Goal: Task Accomplishment & Management: Manage account settings

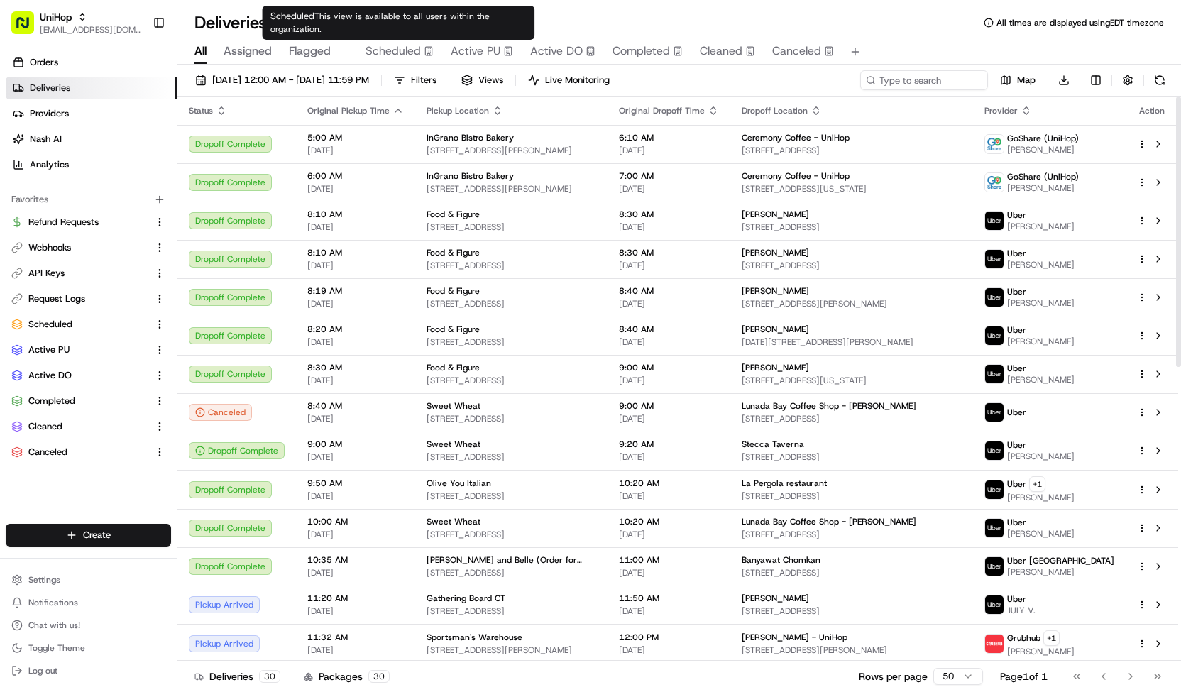
click at [407, 52] on span "Scheduled" at bounding box center [393, 51] width 55 height 17
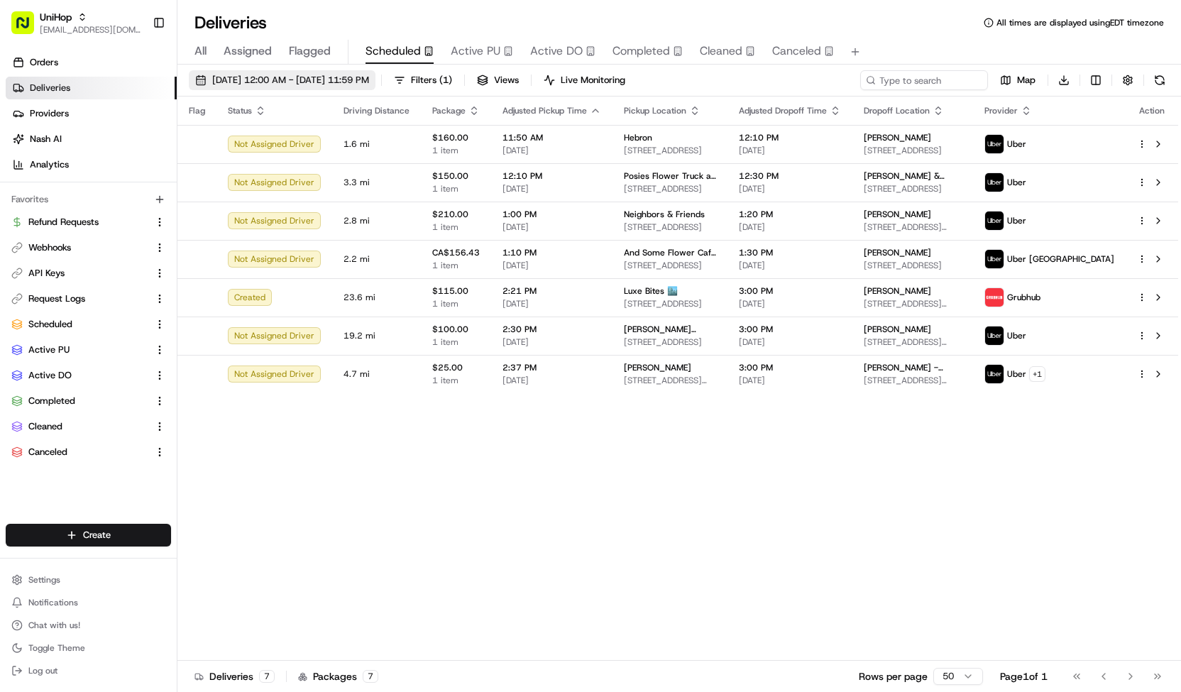
click at [369, 78] on span "Aug 24 2025 12:00 AM - Aug 24 2025 11:59 PM" at bounding box center [290, 80] width 157 height 13
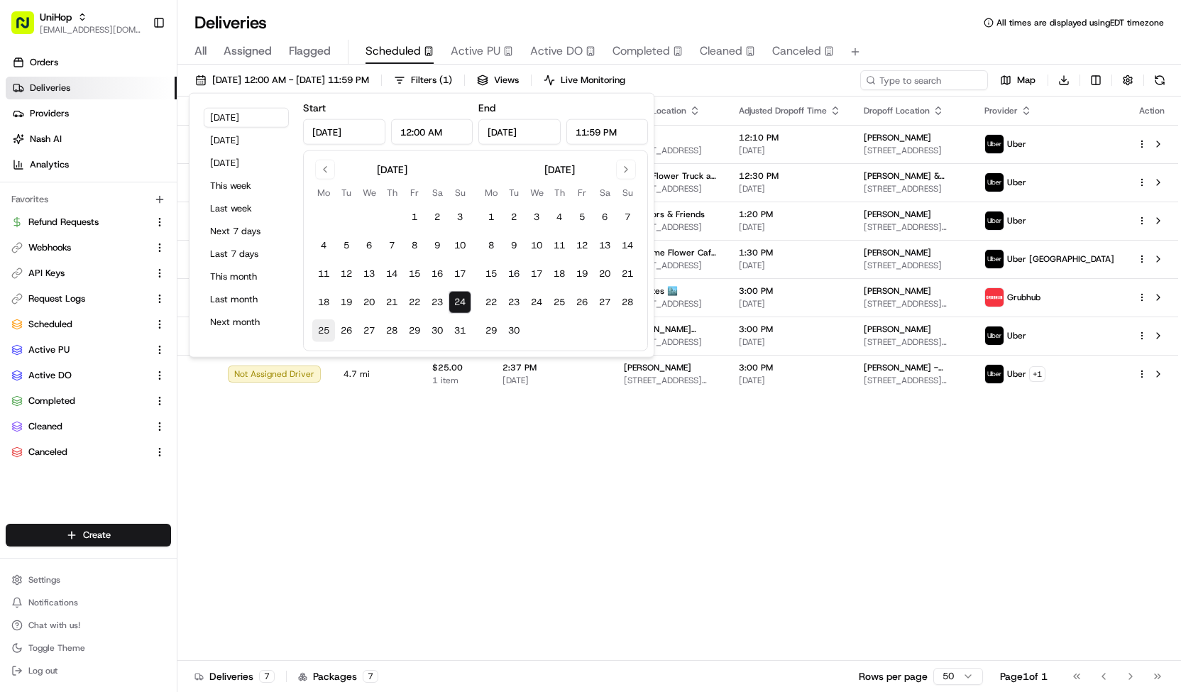
click at [318, 327] on button "25" at bounding box center [323, 330] width 23 height 23
type input "Aug 25, 2025"
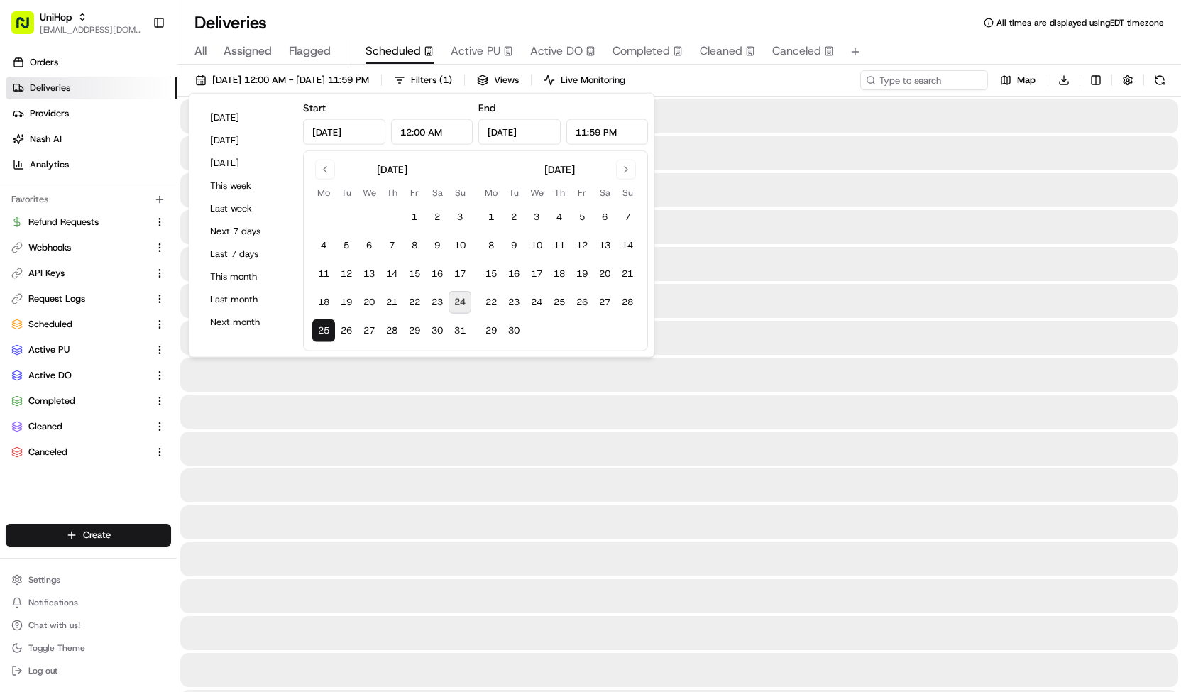
click at [318, 327] on button "25" at bounding box center [323, 330] width 23 height 23
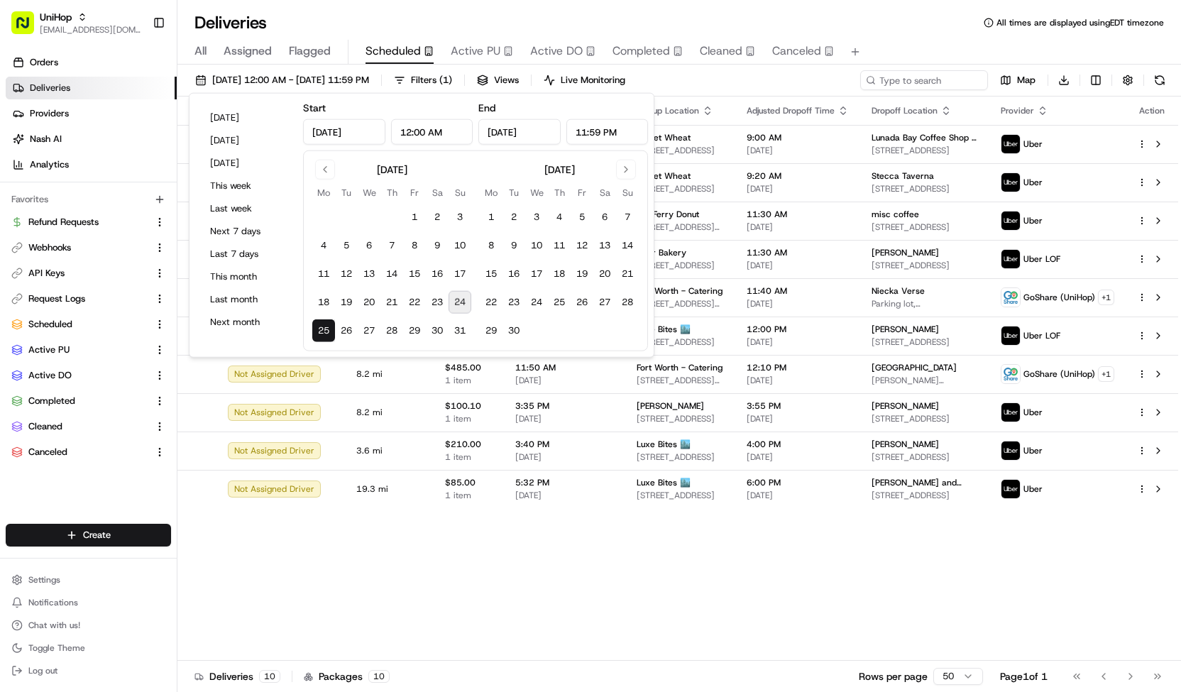
click at [736, 86] on div "Aug 25 2025 12:00 AM - Aug 25 2025 11:59 PM Filters ( 1 ) Views Live Monitoring…" at bounding box center [679, 83] width 1004 height 26
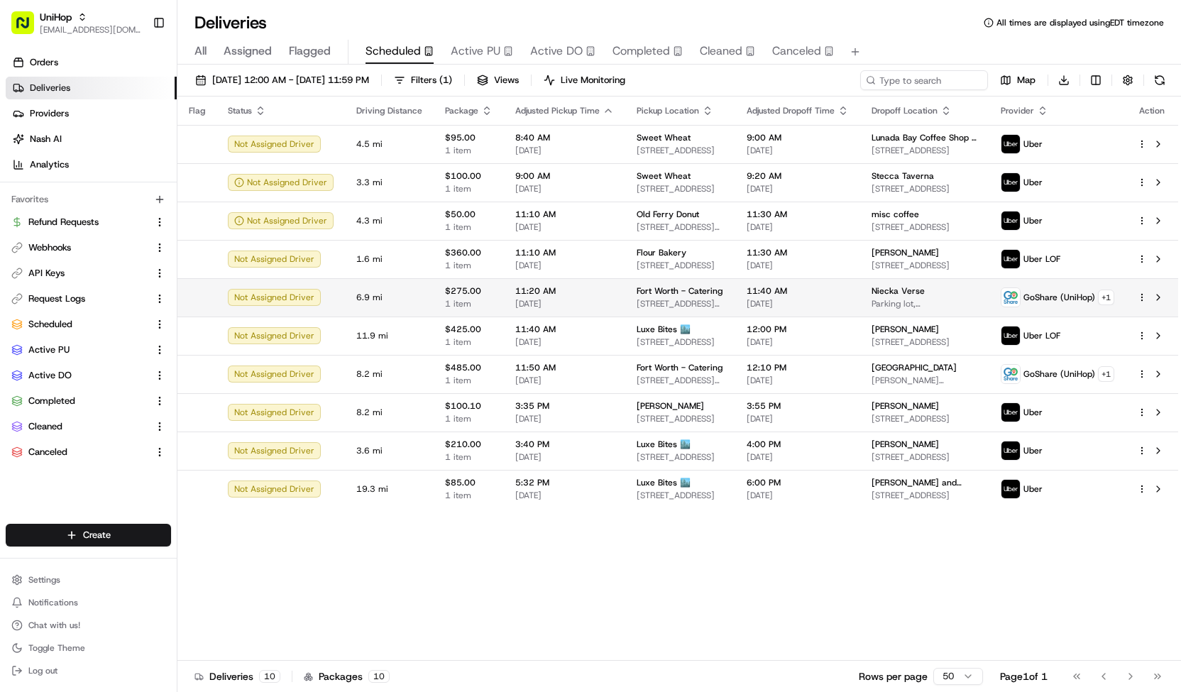
click at [686, 288] on span "Fort Worth - Catering" at bounding box center [680, 290] width 86 height 11
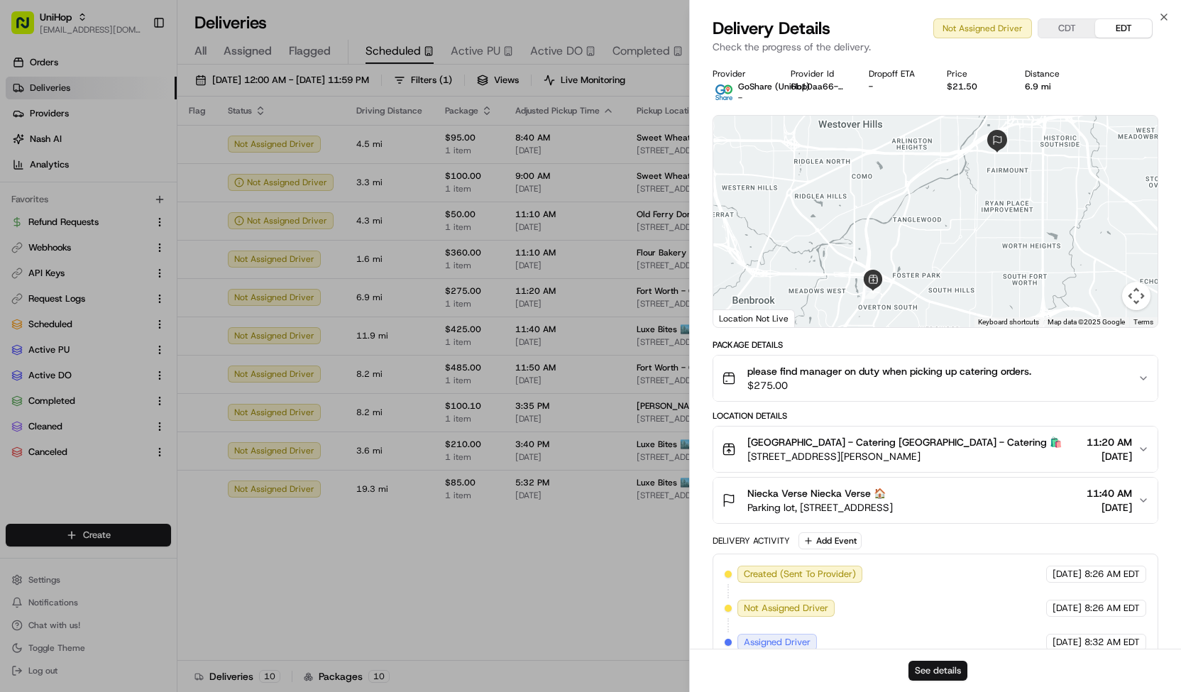
click at [921, 674] on button "See details" at bounding box center [938, 671] width 59 height 20
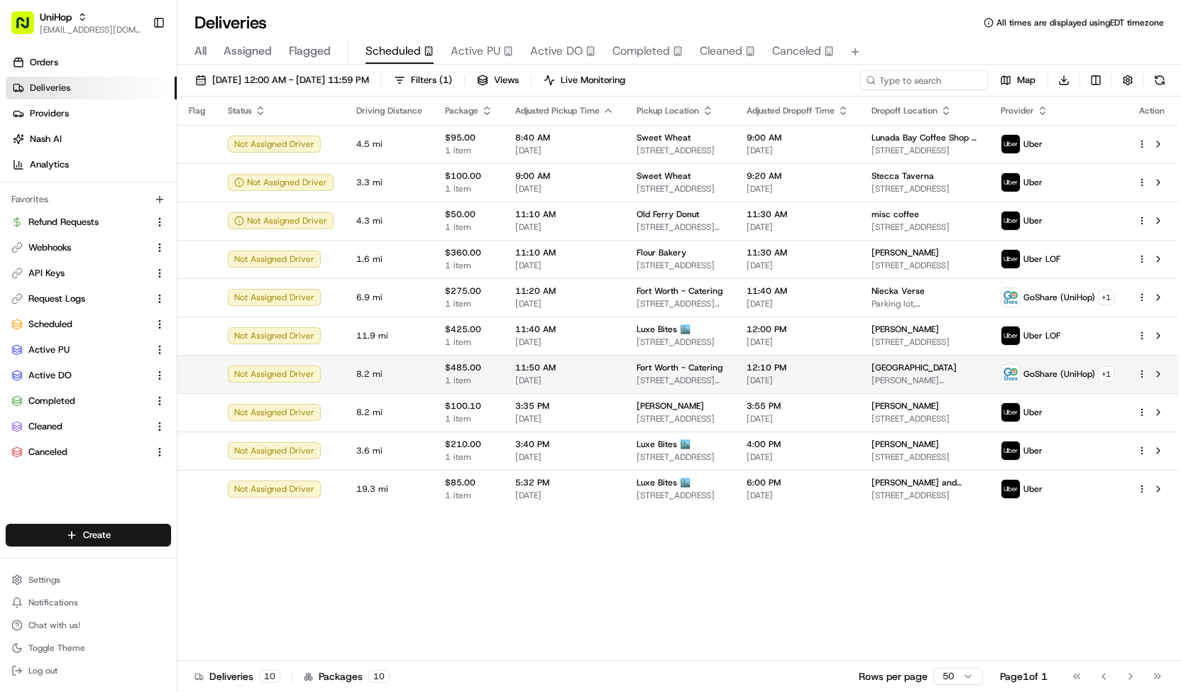
click at [625, 373] on td "Fort Worth - Catering 4972 Overton Ridge Blvd, Fort Worth, TX 76132, USA" at bounding box center [680, 374] width 110 height 38
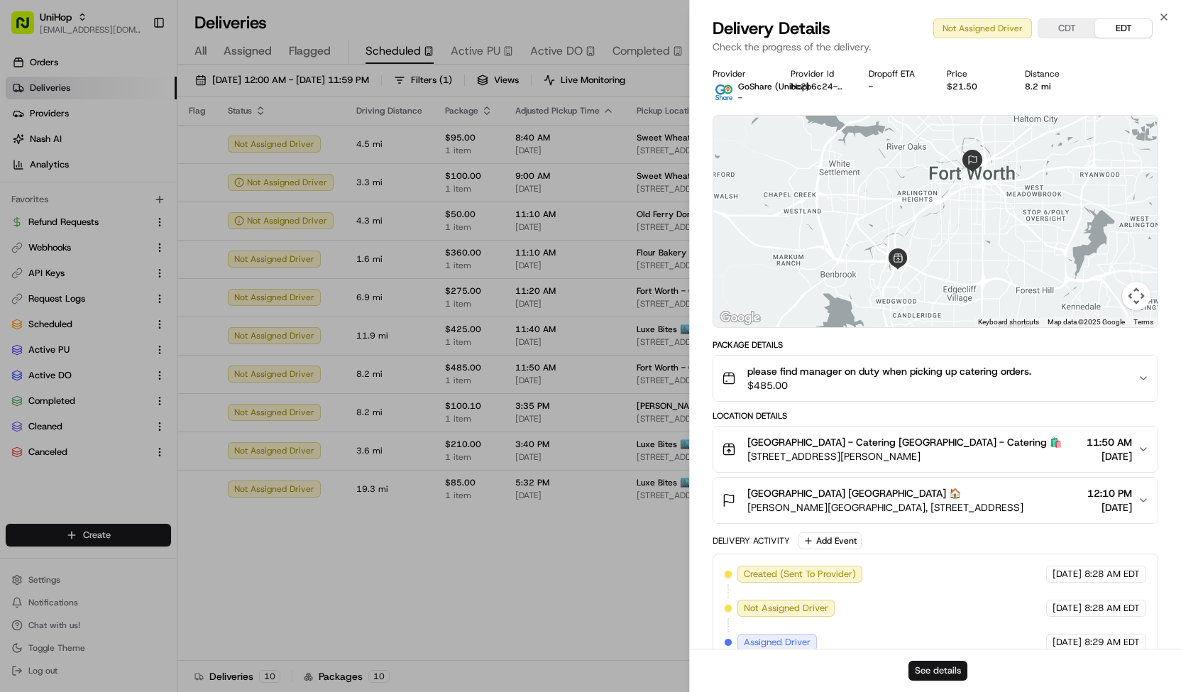
click at [929, 668] on button "See details" at bounding box center [938, 671] width 59 height 20
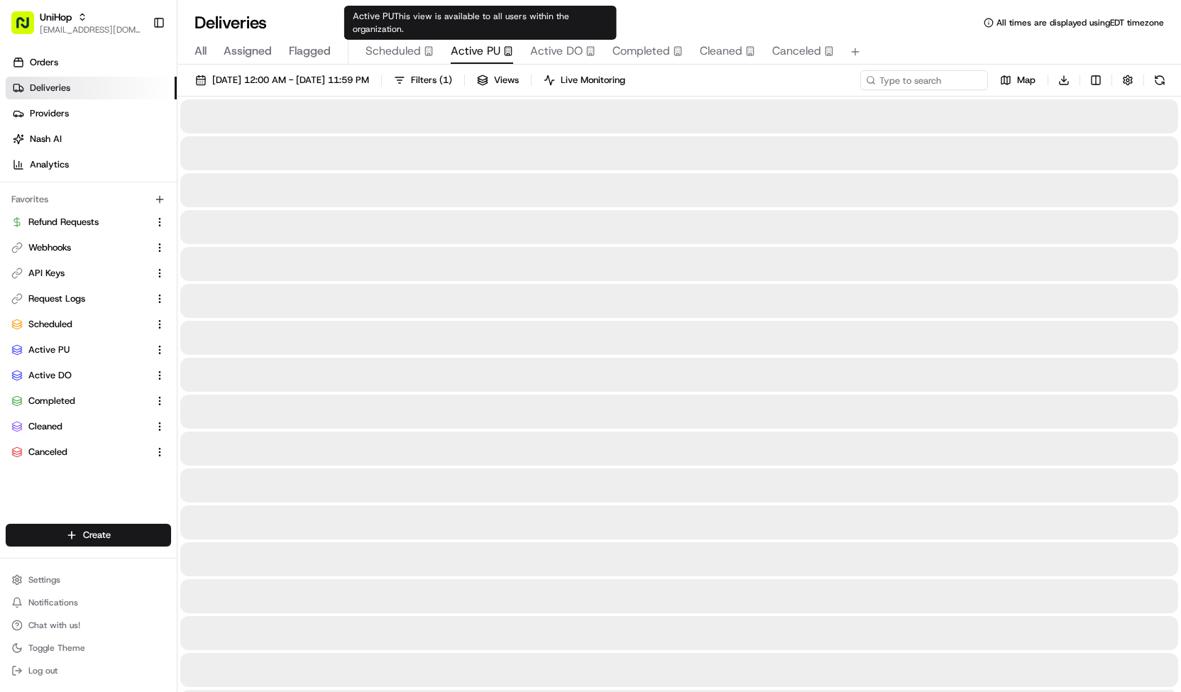
click at [473, 51] on span "Active PU" at bounding box center [476, 51] width 50 height 17
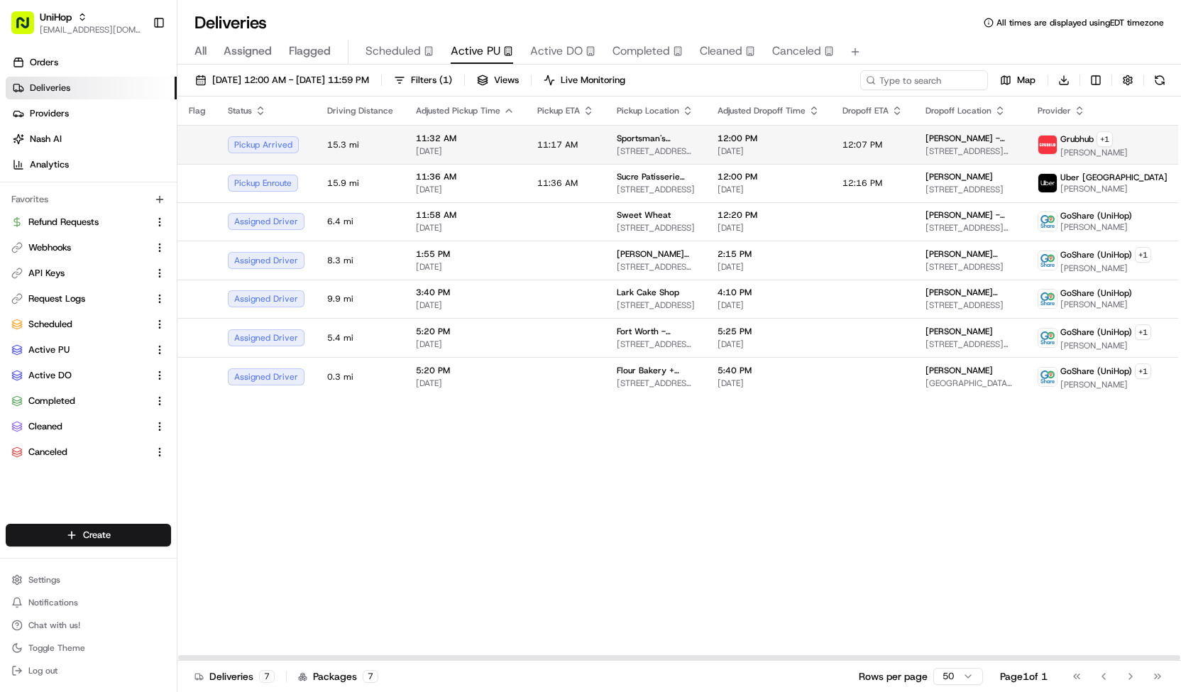
click at [586, 154] on td "11:17 AM" at bounding box center [566, 144] width 80 height 39
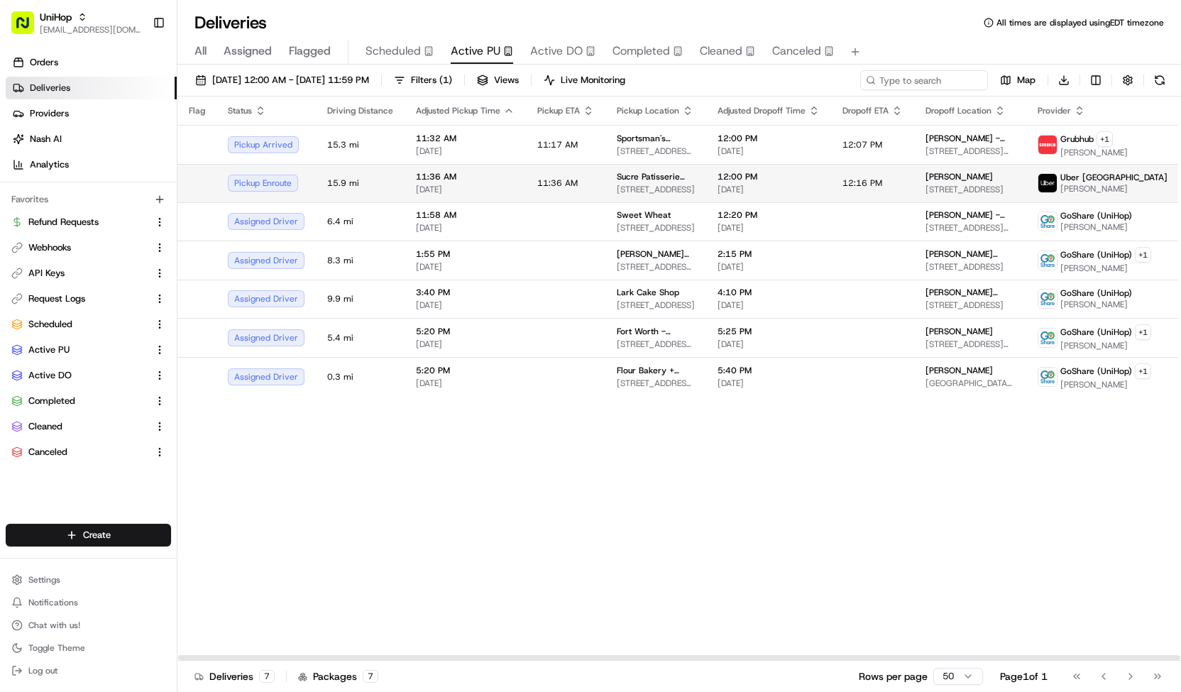
click at [626, 196] on td "Sucre Patisserie and Cafe (Order for Arrangeit) 1007 8 St SW, Calgary, AB T2R 0…" at bounding box center [656, 183] width 101 height 38
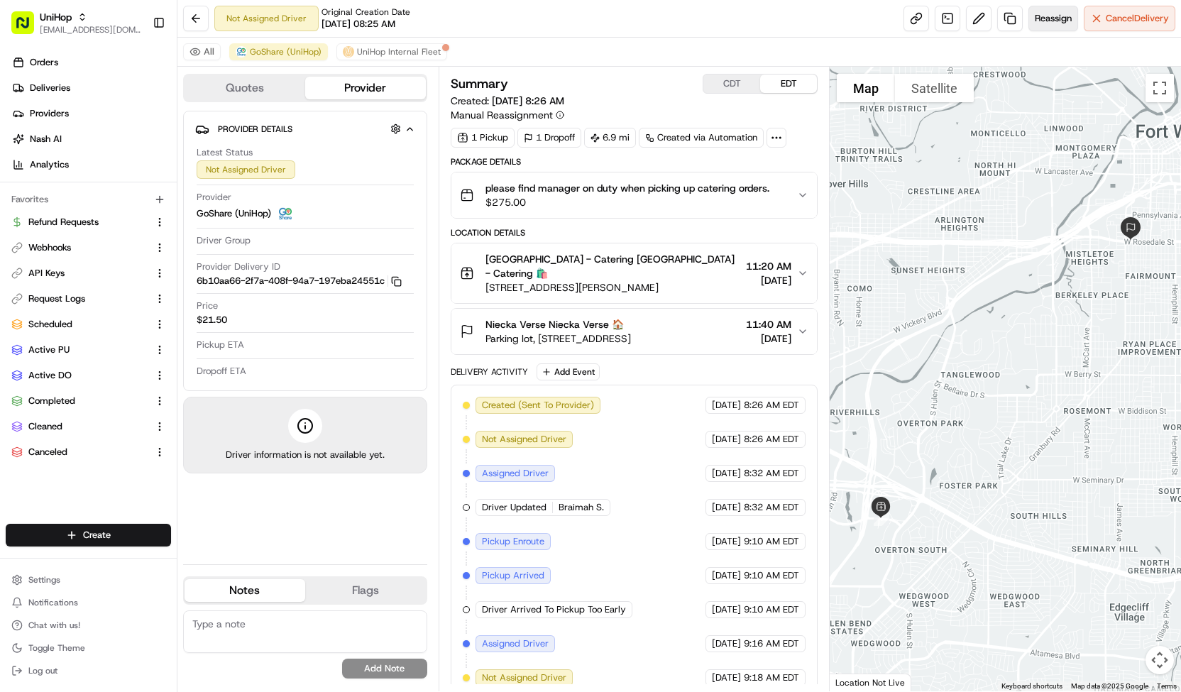
click at [1041, 16] on span "Reassign" at bounding box center [1053, 18] width 37 height 13
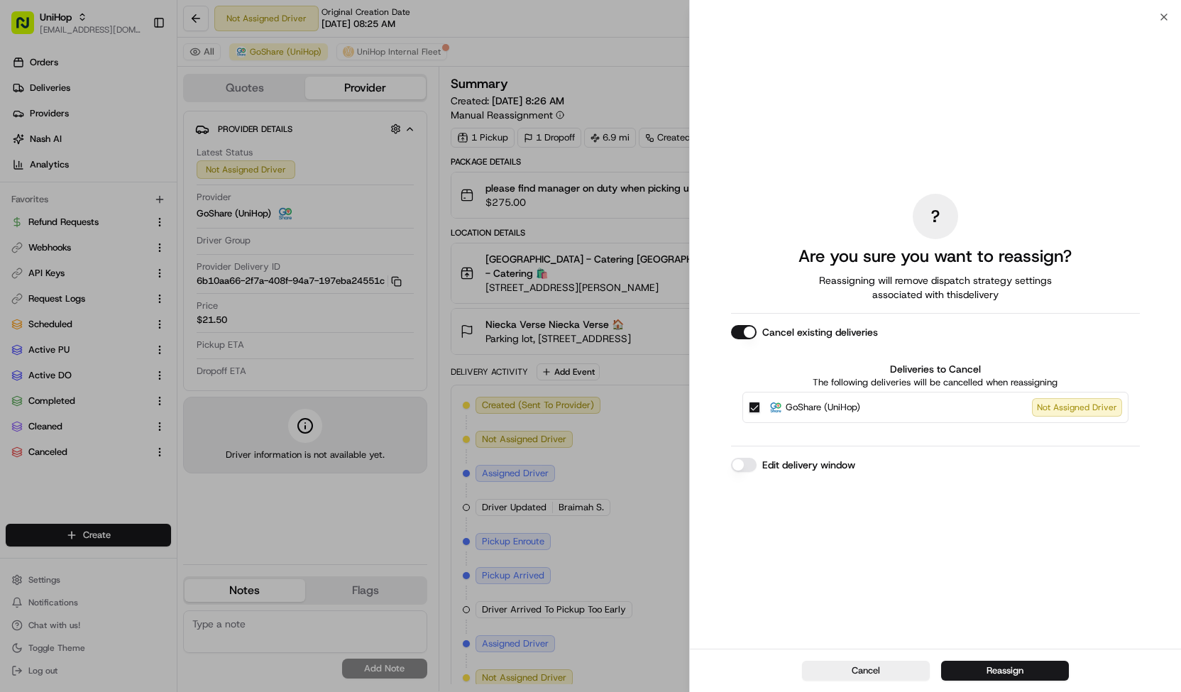
click at [825, 408] on span "GoShare (UniHop)" at bounding box center [823, 407] width 75 height 14
click at [760, 408] on button "GoShare (UniHop) Not Assigned Driver" at bounding box center [754, 407] width 11 height 11
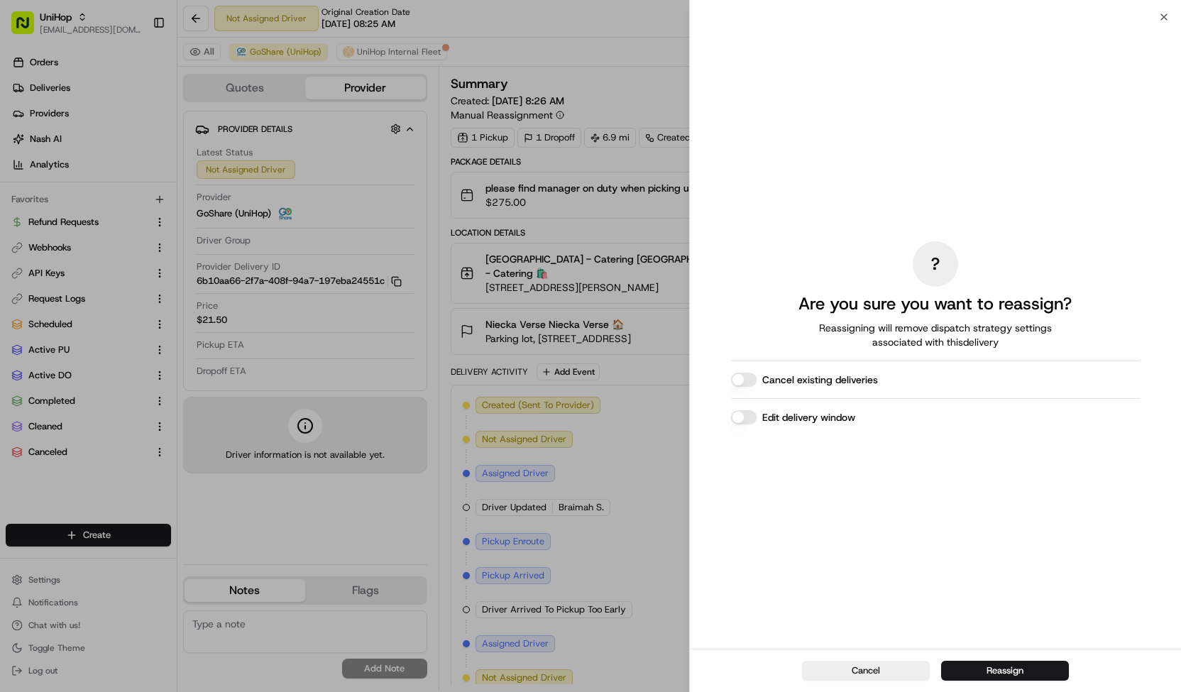
click at [964, 684] on div "Cancel Reassign" at bounding box center [935, 670] width 491 height 43
click at [960, 674] on button "Reassign" at bounding box center [1005, 671] width 128 height 20
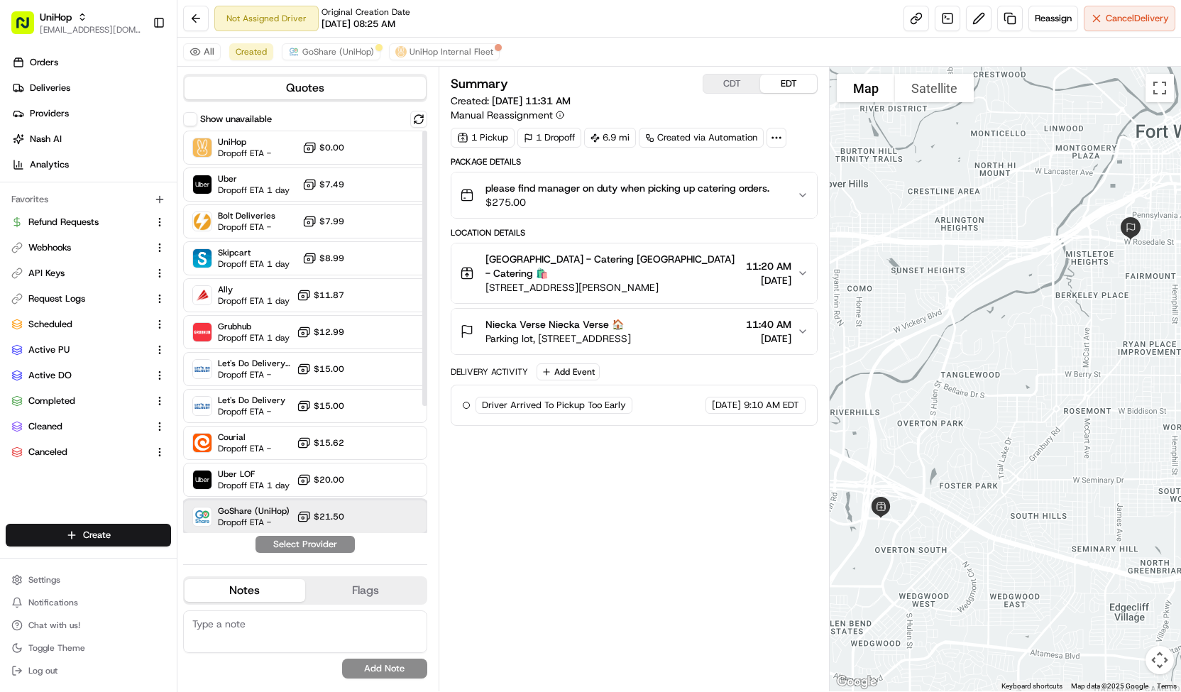
click at [293, 518] on div "GoShare (UniHop) Dropoff ETA - $21.50" at bounding box center [305, 517] width 244 height 34
click at [305, 539] on button "Assign Provider" at bounding box center [305, 544] width 101 height 17
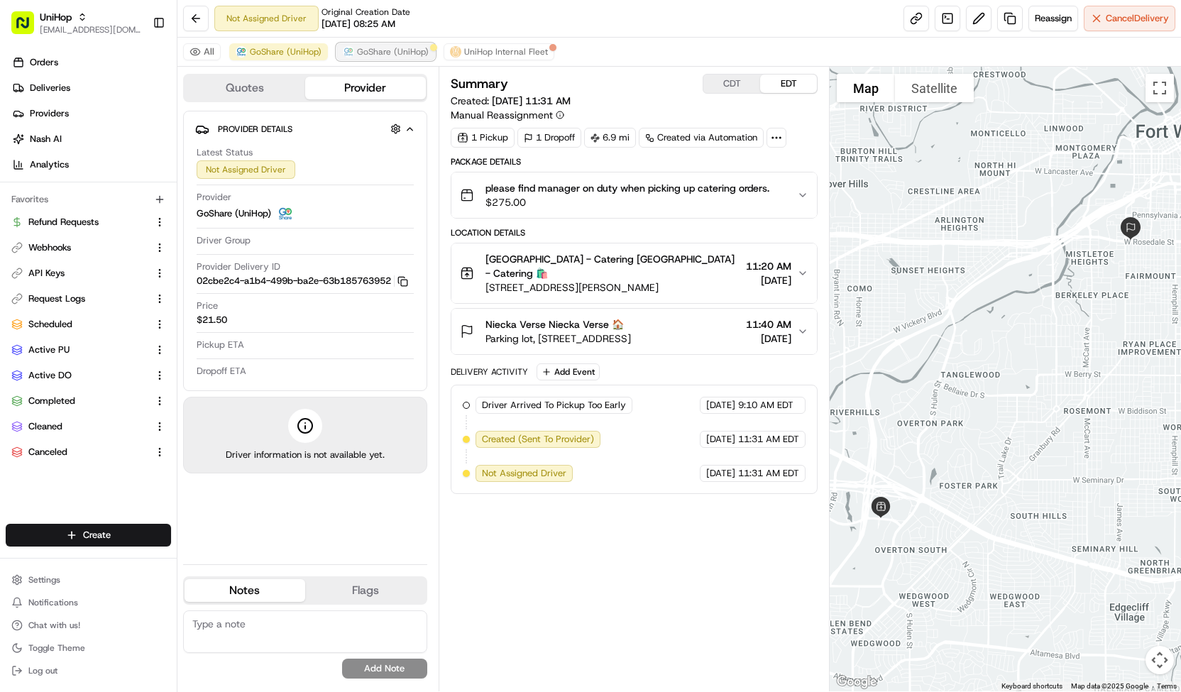
click at [363, 48] on span "GoShare (UniHop)" at bounding box center [393, 51] width 72 height 11
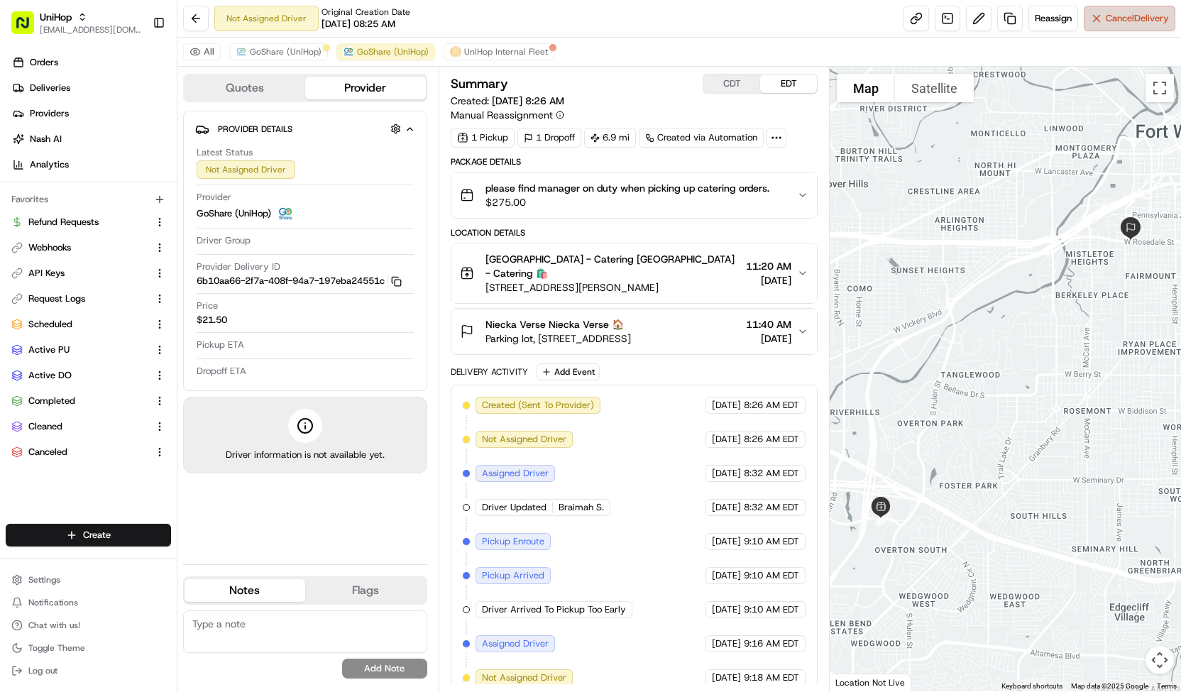
click at [1128, 19] on span "Cancel Delivery" at bounding box center [1137, 18] width 63 height 13
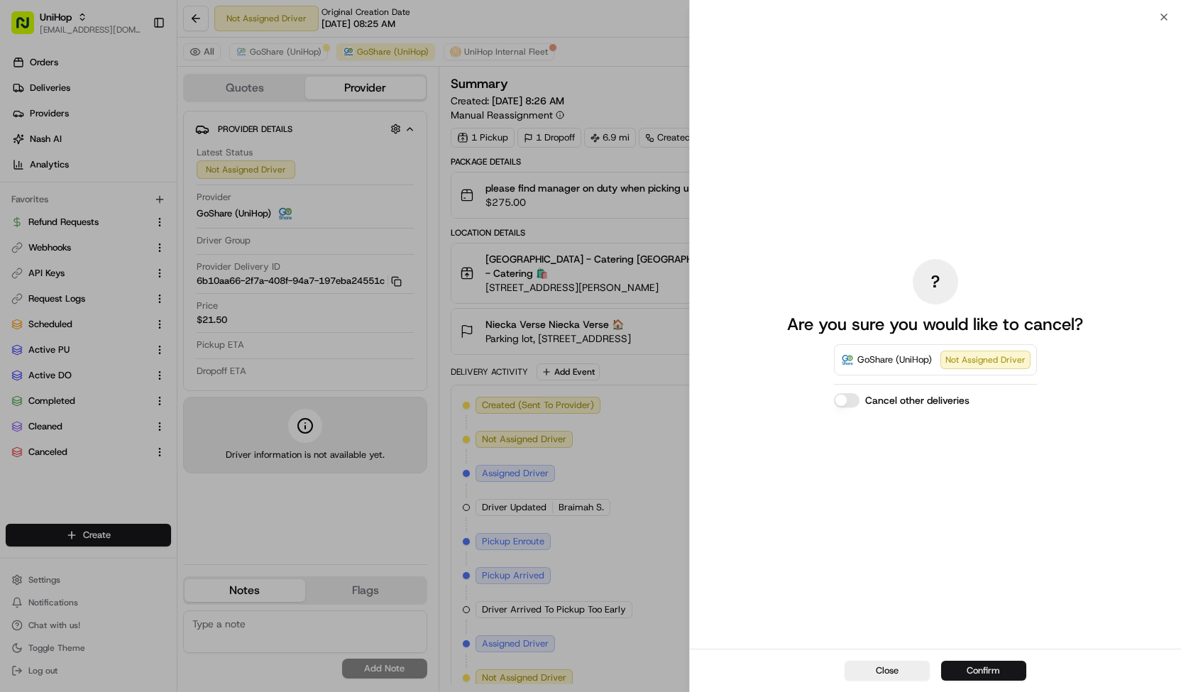
click at [958, 678] on button "Confirm" at bounding box center [983, 671] width 85 height 20
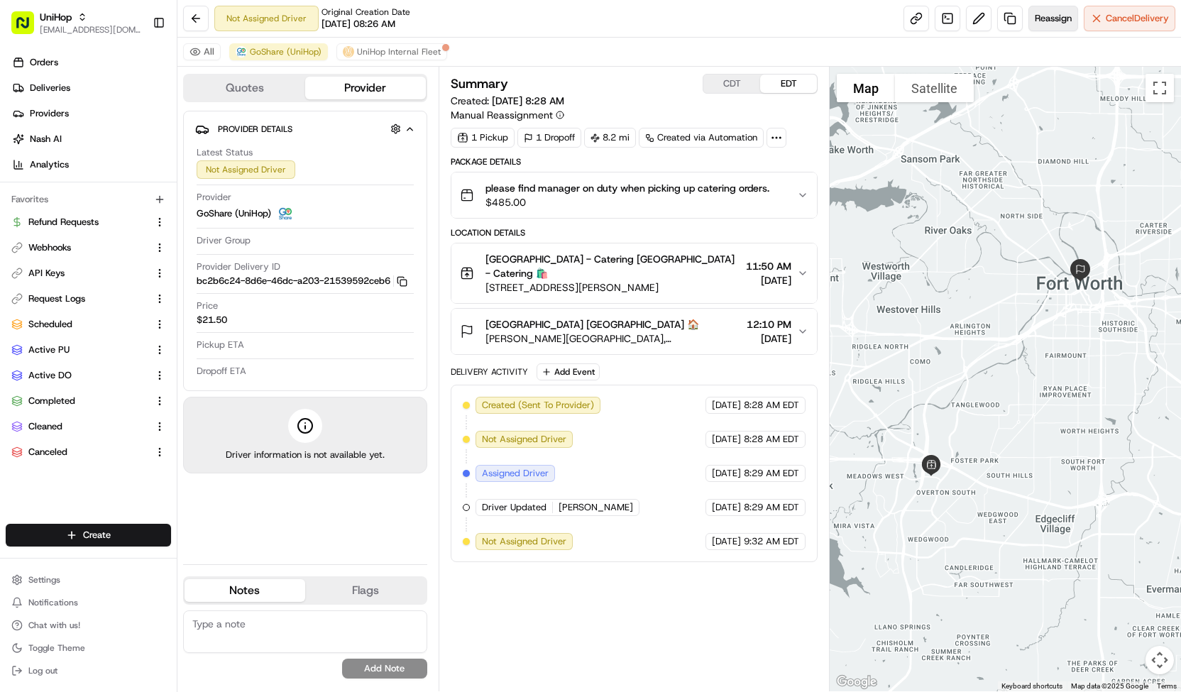
click at [1048, 21] on span "Reassign" at bounding box center [1053, 18] width 37 height 13
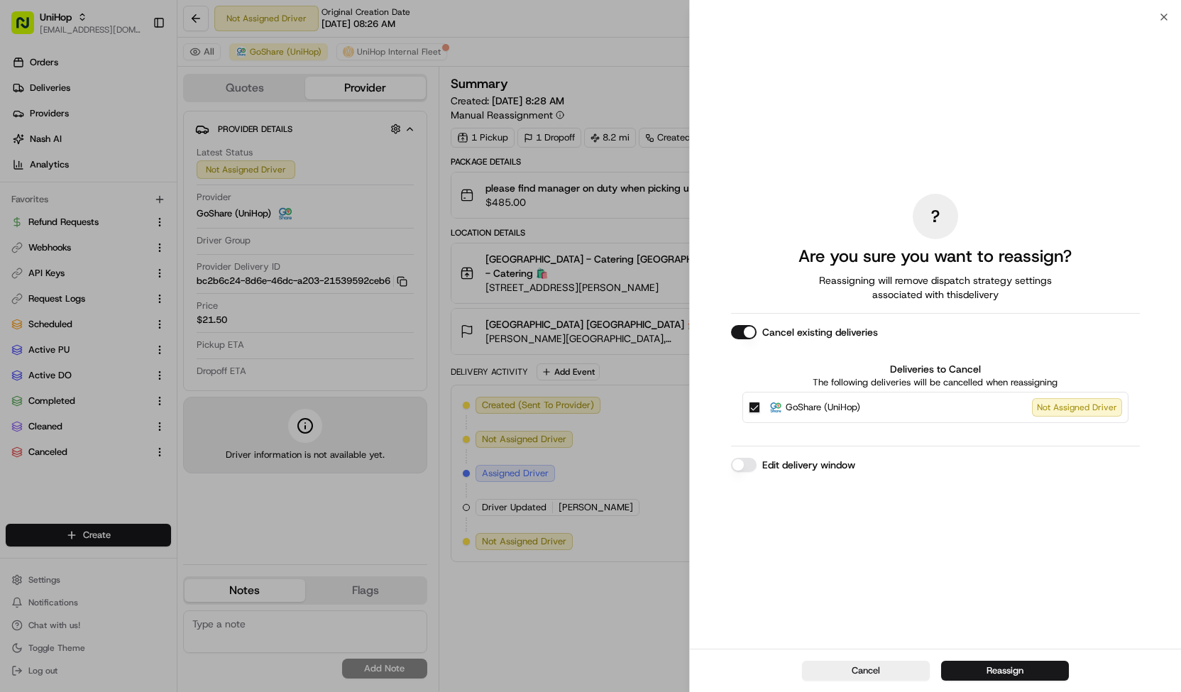
click at [833, 412] on span "GoShare (UniHop)" at bounding box center [823, 407] width 75 height 14
click at [760, 412] on button "GoShare (UniHop) Not Assigned Driver" at bounding box center [754, 407] width 11 height 11
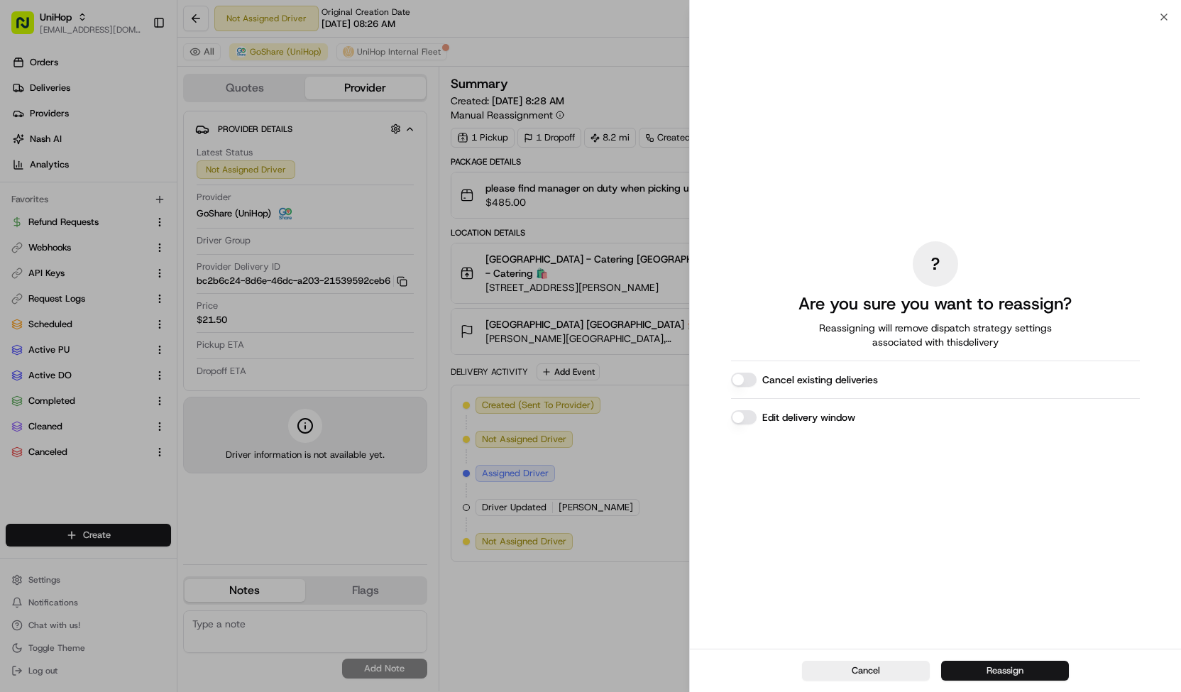
click at [952, 669] on button "Reassign" at bounding box center [1005, 671] width 128 height 20
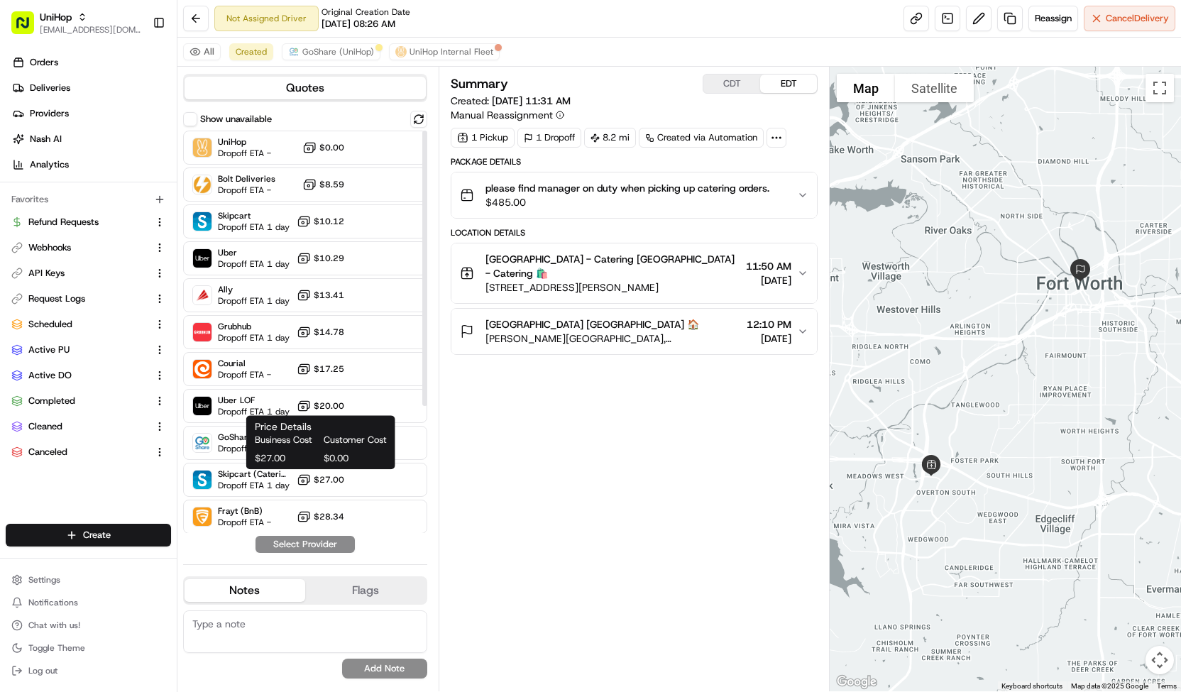
click at [344, 449] on div "Business Cost Customer Cost $27.00 $0.00" at bounding box center [321, 449] width 132 height 31
click at [423, 437] on div at bounding box center [425, 332] width 6 height 403
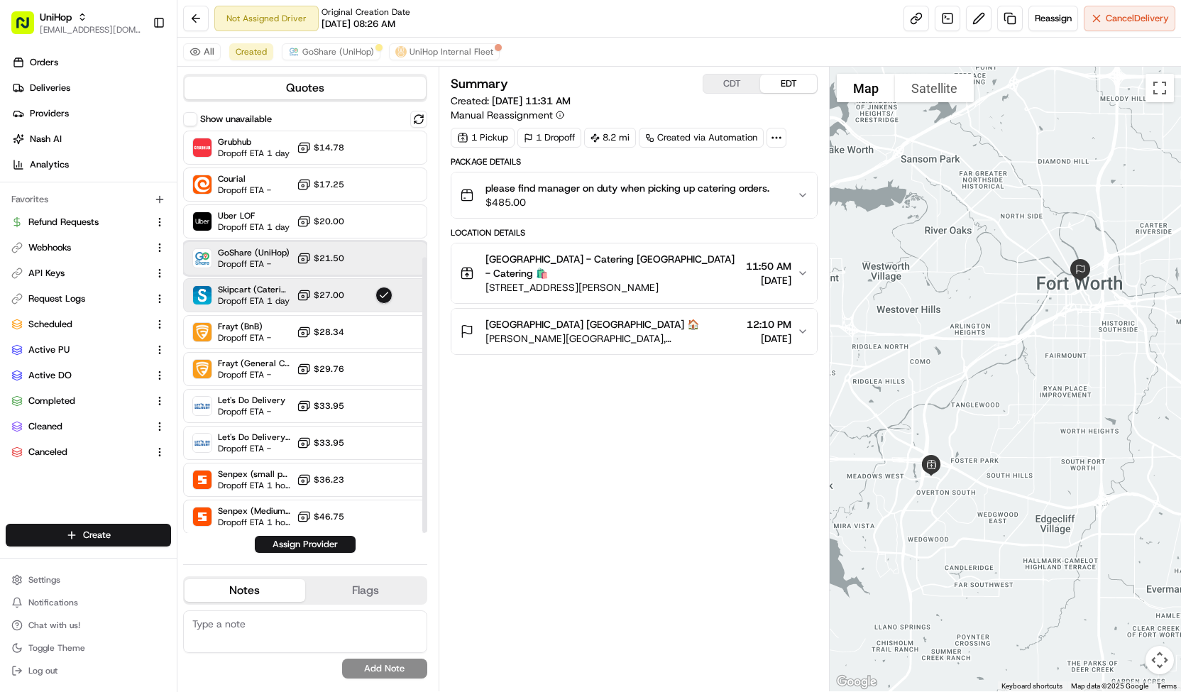
click at [351, 255] on div "GoShare (UniHop) Dropoff ETA - $21.50" at bounding box center [305, 258] width 244 height 34
click at [317, 543] on button "Assign Provider" at bounding box center [305, 544] width 101 height 17
click at [342, 50] on span "GoShare (UniHop)" at bounding box center [338, 51] width 72 height 11
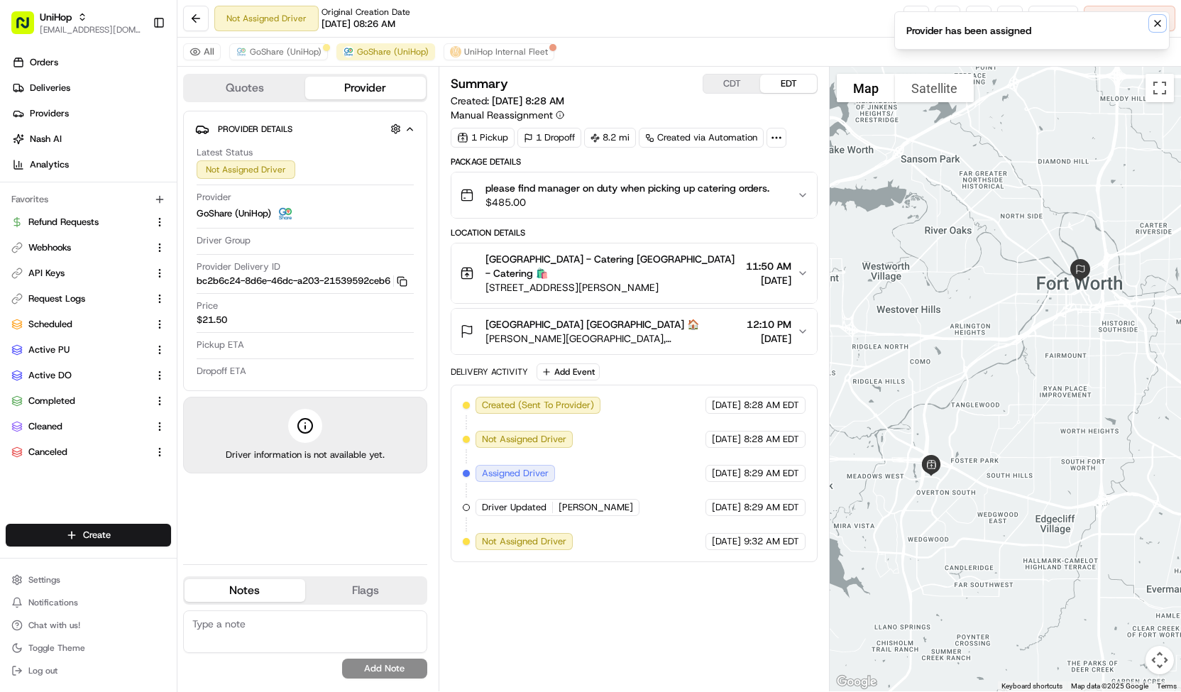
click at [1163, 16] on button "Notifications (F8)" at bounding box center [1157, 23] width 17 height 17
click at [1163, 16] on span "Cancel Delivery" at bounding box center [1137, 18] width 63 height 13
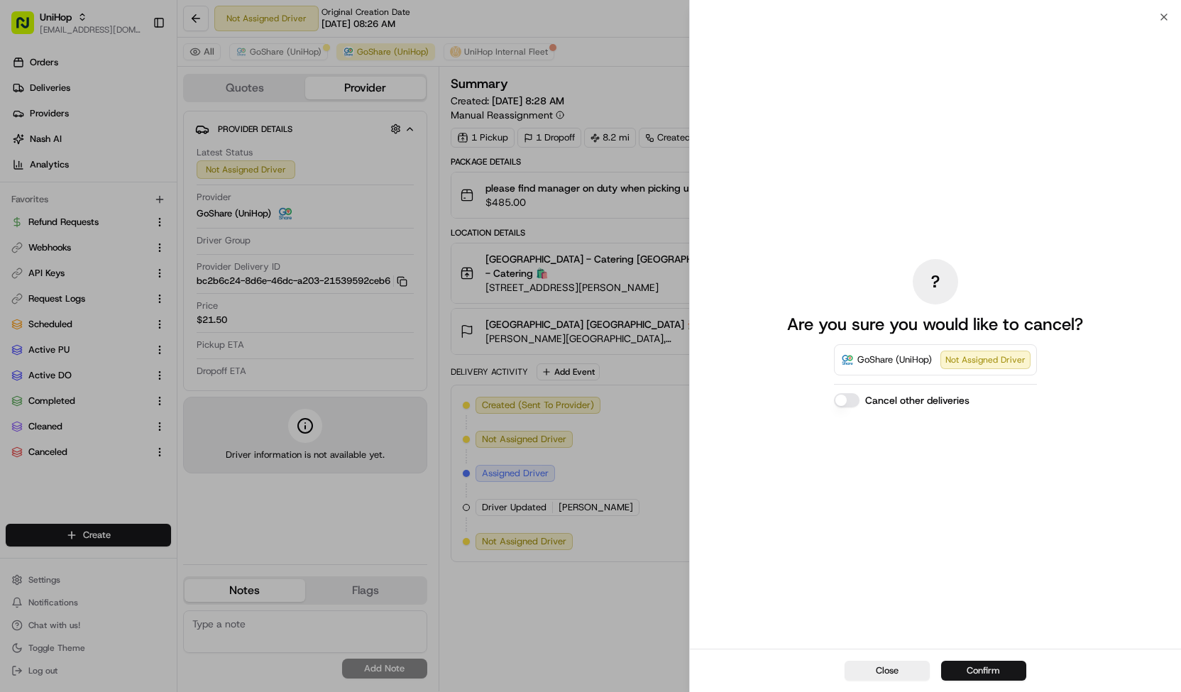
click at [963, 679] on button "Confirm" at bounding box center [983, 671] width 85 height 20
